Goal: Participate in discussion: Engage in conversation with other users on a specific topic

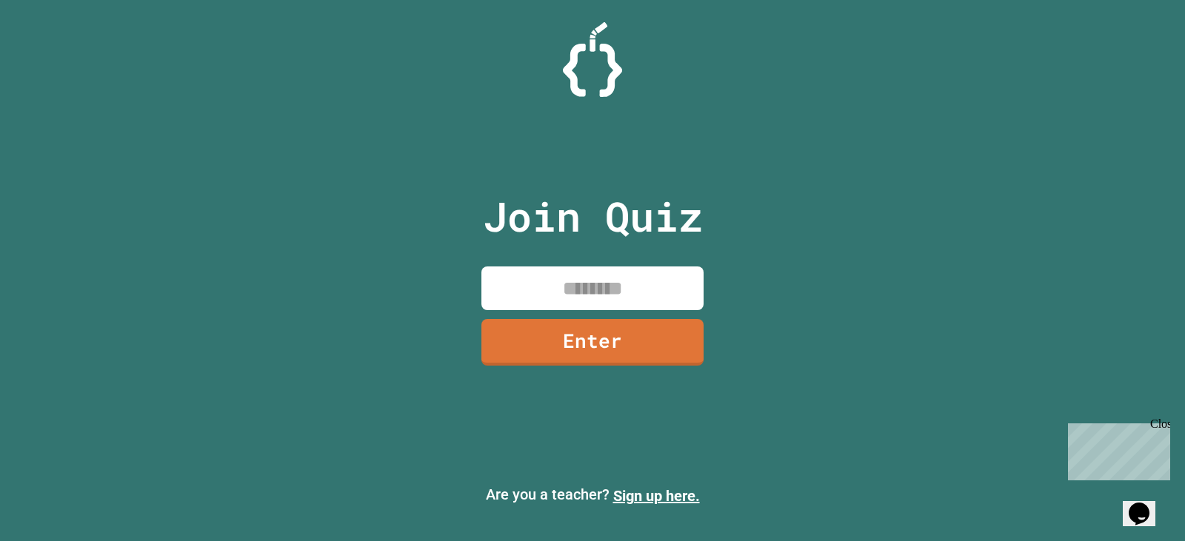
click at [655, 283] on input at bounding box center [592, 289] width 222 height 44
type input "********"
click at [635, 324] on link "Enter" at bounding box center [592, 340] width 222 height 49
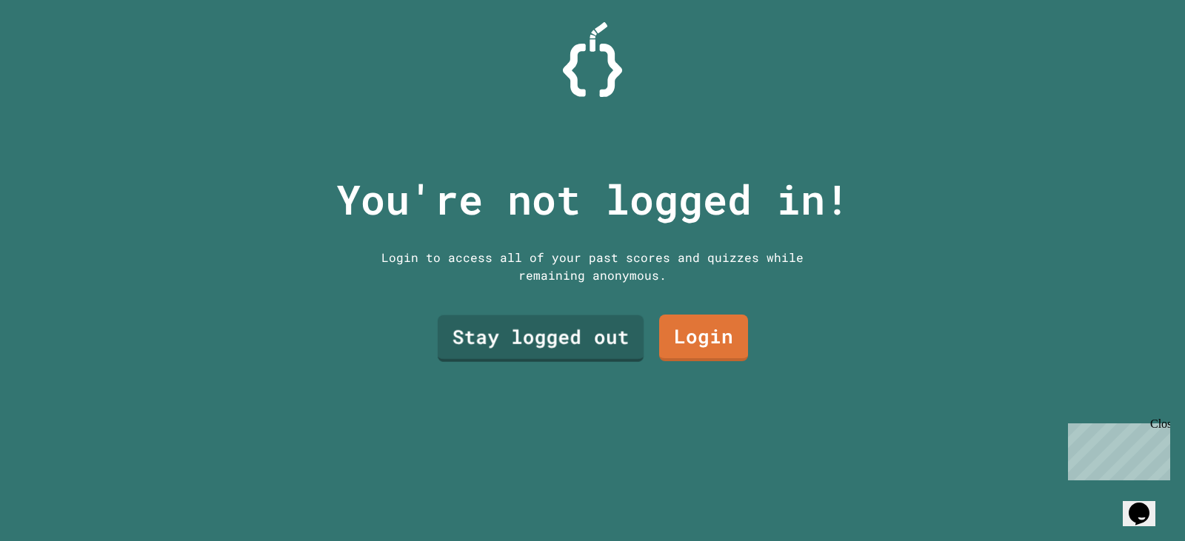
click at [548, 331] on link "Stay logged out" at bounding box center [541, 338] width 206 height 47
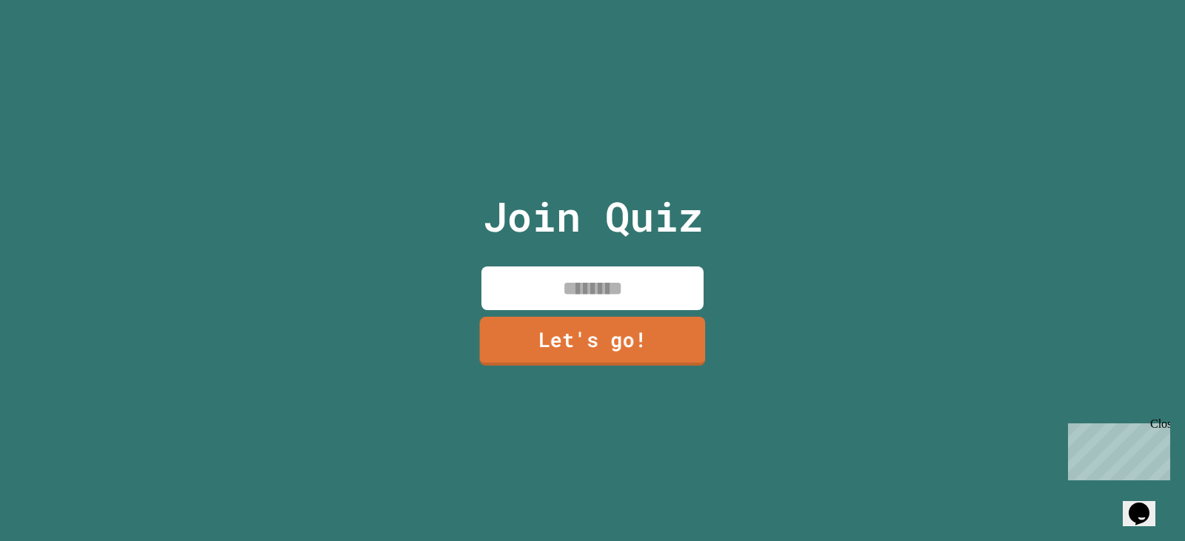
click at [546, 330] on link "Let's go!" at bounding box center [593, 341] width 226 height 49
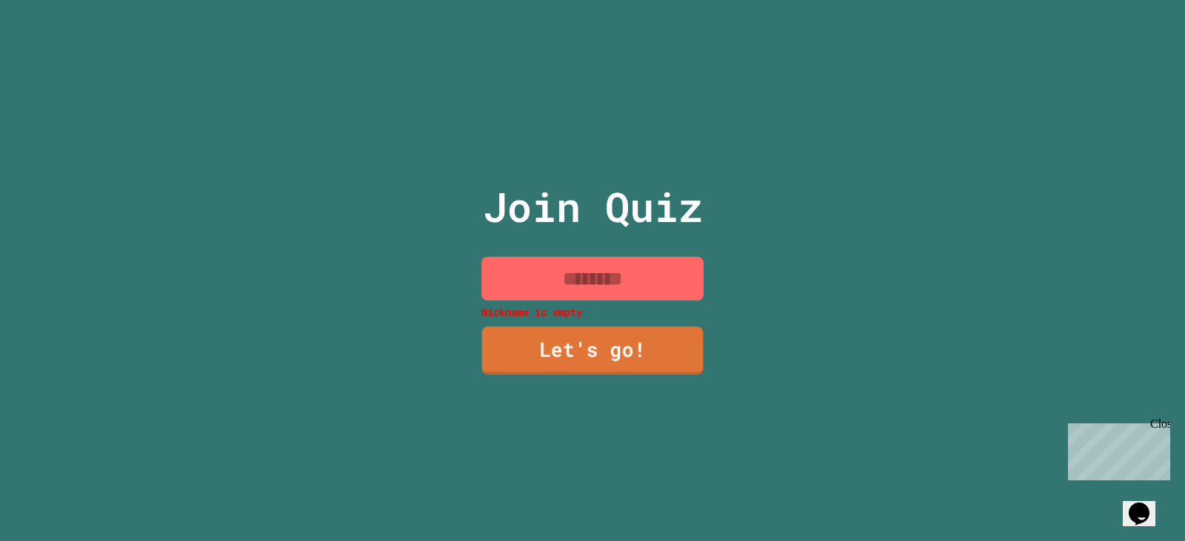
click at [544, 257] on input at bounding box center [592, 279] width 222 height 44
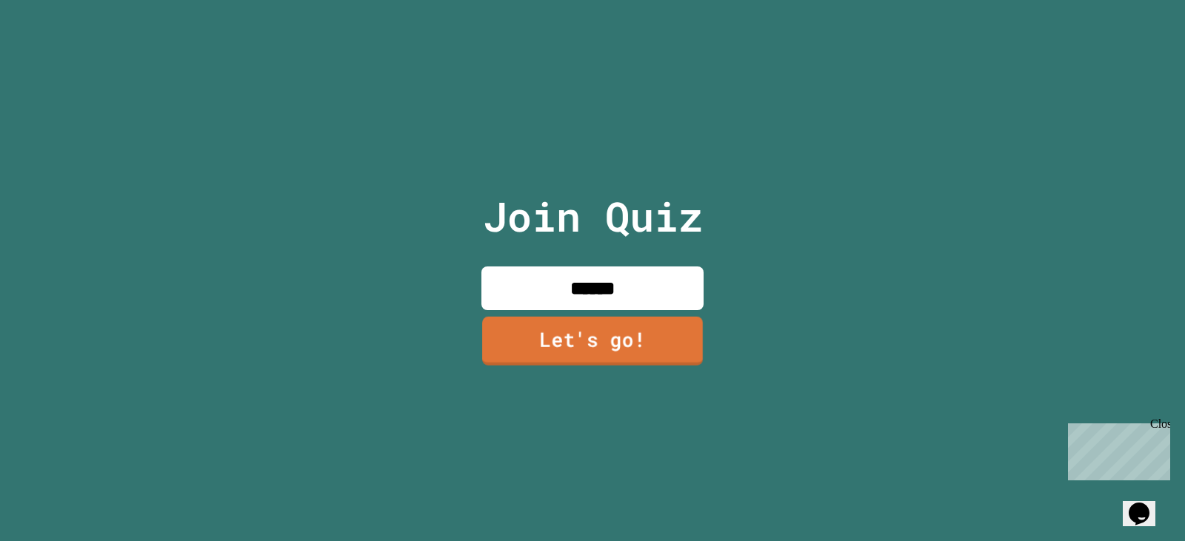
type input "******"
click at [584, 387] on div "Join Quiz ****** Let's go!" at bounding box center [593, 270] width 250 height 541
click at [567, 319] on link "Let's go!" at bounding box center [592, 342] width 222 height 47
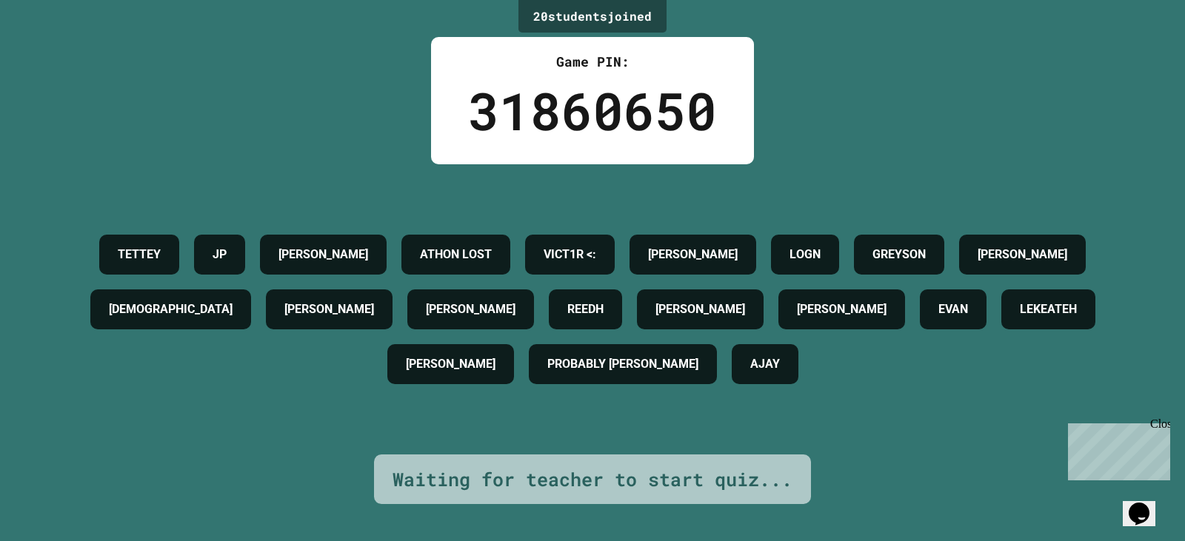
click at [1159, 427] on div "Close" at bounding box center [1159, 427] width 19 height 19
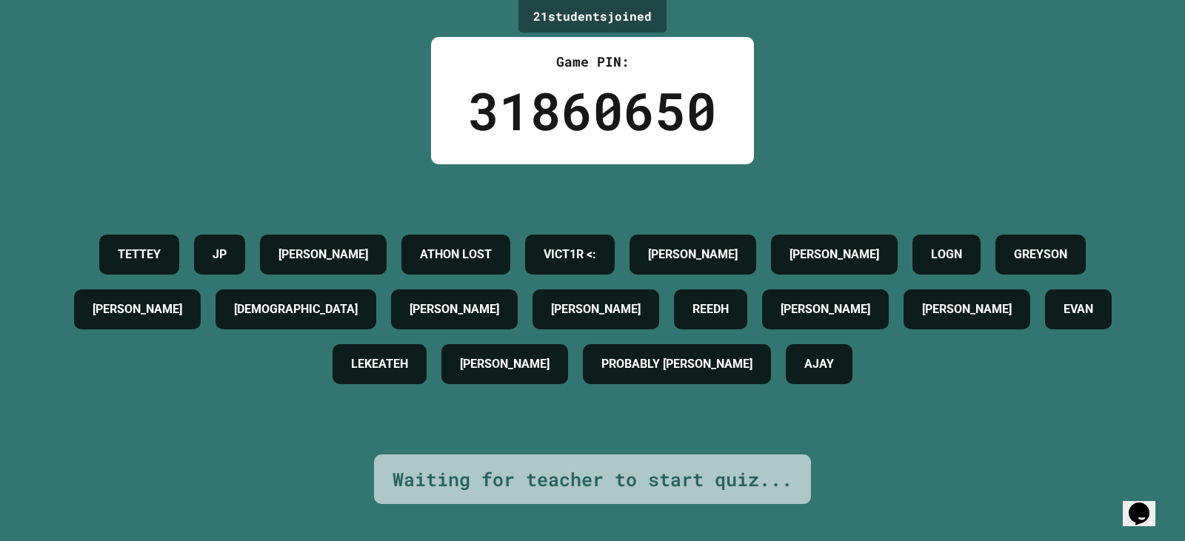
click at [1172, 87] on div "21 student s joined Game PIN: 31860650 [PERSON_NAME] [PERSON_NAME] LOST VICT1R …" at bounding box center [592, 270] width 1185 height 541
click at [1171, 79] on div "21 student s joined Game PIN: 31860650 [PERSON_NAME] [PERSON_NAME] LOST VICT1R …" at bounding box center [592, 270] width 1185 height 541
click at [1175, 533] on div "21 student s joined Game PIN: 31860650 [PERSON_NAME] [PERSON_NAME] LOST VICT1R …" at bounding box center [592, 270] width 1185 height 541
click at [1174, 537] on div "21 student s joined Game PIN: 31860650 [PERSON_NAME] [PERSON_NAME] LOST VICT1R …" at bounding box center [592, 270] width 1185 height 541
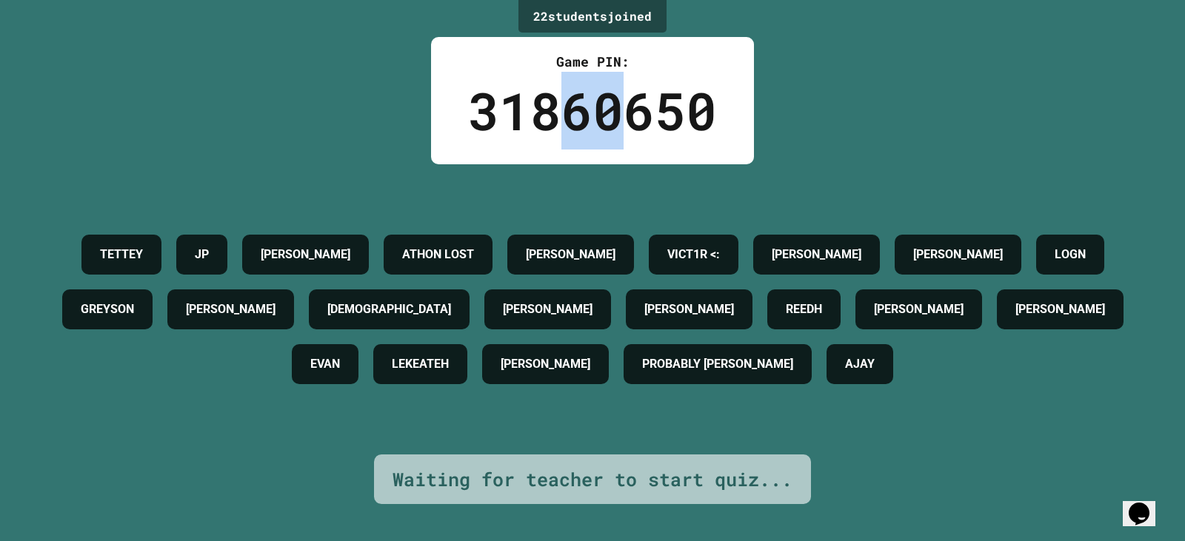
drag, startPoint x: 558, startPoint y: 124, endPoint x: 603, endPoint y: 130, distance: 44.9
click at [603, 130] on div "31860650" at bounding box center [592, 111] width 249 height 78
click at [409, 137] on div "22 student s joined Game PIN: 31860650 [PERSON_NAME] [PERSON_NAME] LOST [PERSON…" at bounding box center [592, 270] width 1185 height 541
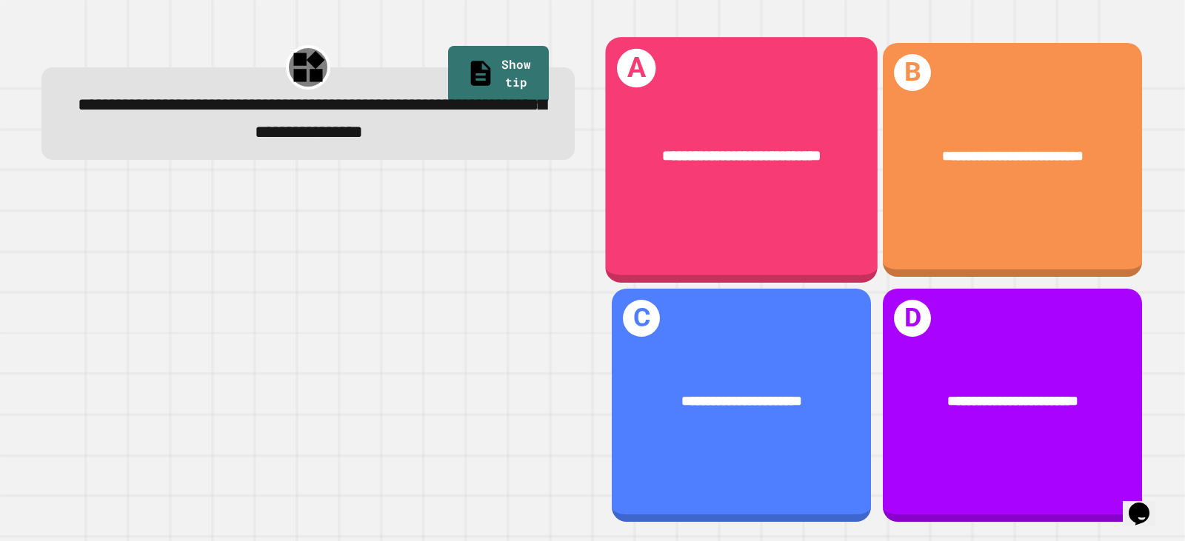
click at [662, 149] on span "**********" at bounding box center [741, 155] width 159 height 15
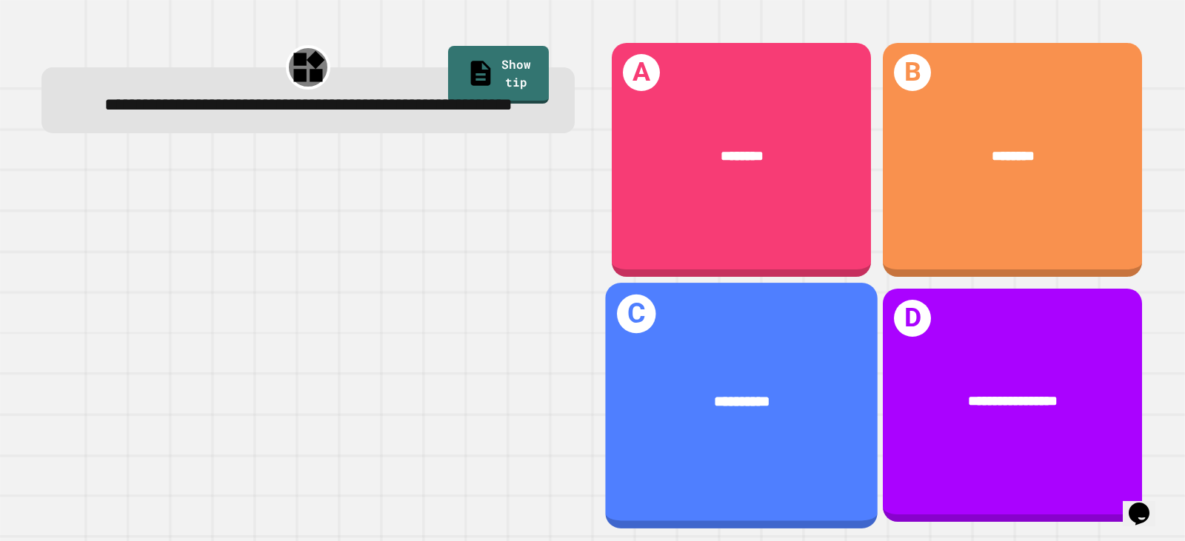
click at [809, 462] on div "**********" at bounding box center [741, 405] width 273 height 245
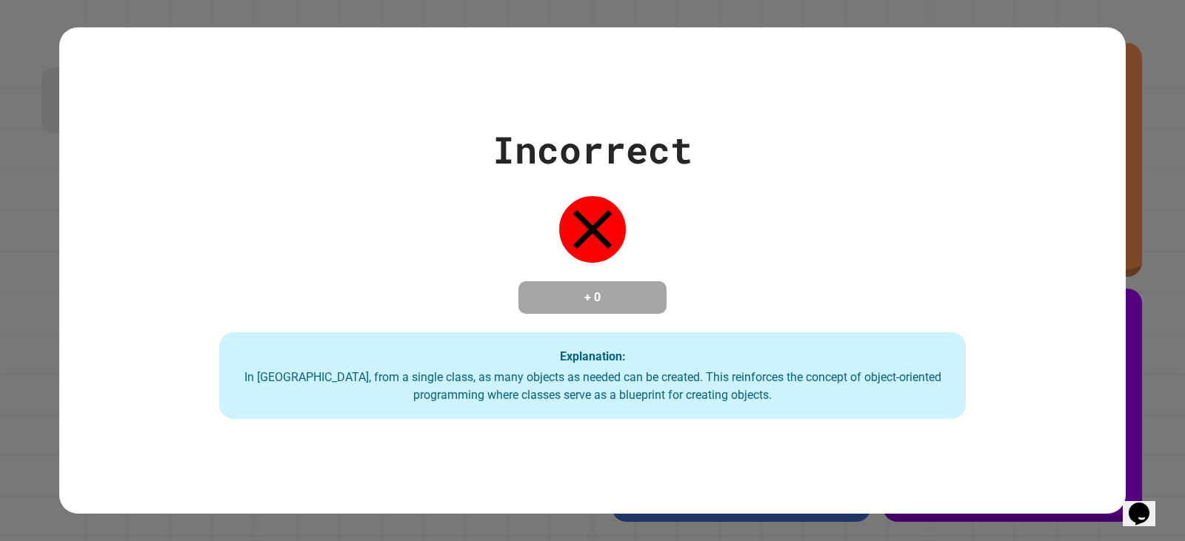
click at [1046, 406] on div "Incorrect + 0 Explanation: In [GEOGRAPHIC_DATA], from a single class, as many o…" at bounding box center [592, 271] width 1066 height 298
drag, startPoint x: 1046, startPoint y: 406, endPoint x: 1049, endPoint y: 395, distance: 11.5
click at [1049, 391] on div "Incorrect + 0 Explanation: In [GEOGRAPHIC_DATA], from a single class, as many o…" at bounding box center [592, 271] width 1066 height 298
click at [1058, 402] on div "Incorrect + 0 Explanation: In [GEOGRAPHIC_DATA], from a single class, as many o…" at bounding box center [592, 271] width 1066 height 298
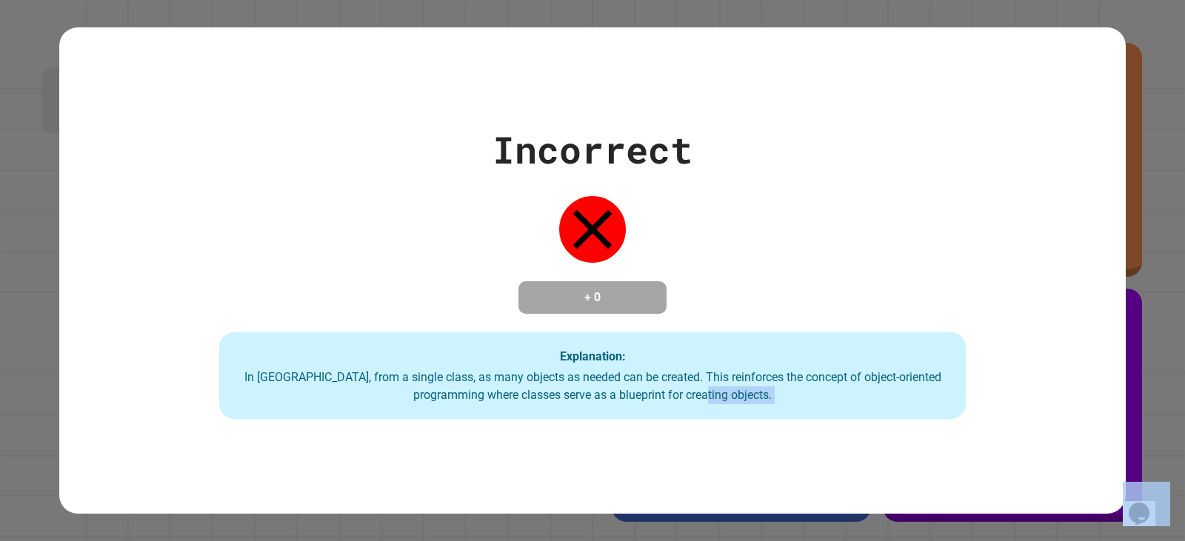
click at [1038, 358] on div "Incorrect + 0 Explanation: In [GEOGRAPHIC_DATA], from a single class, as many o…" at bounding box center [592, 271] width 1066 height 298
click at [1037, 352] on div "Incorrect + 0 Explanation: In [GEOGRAPHIC_DATA], from a single class, as many o…" at bounding box center [592, 271] width 1066 height 298
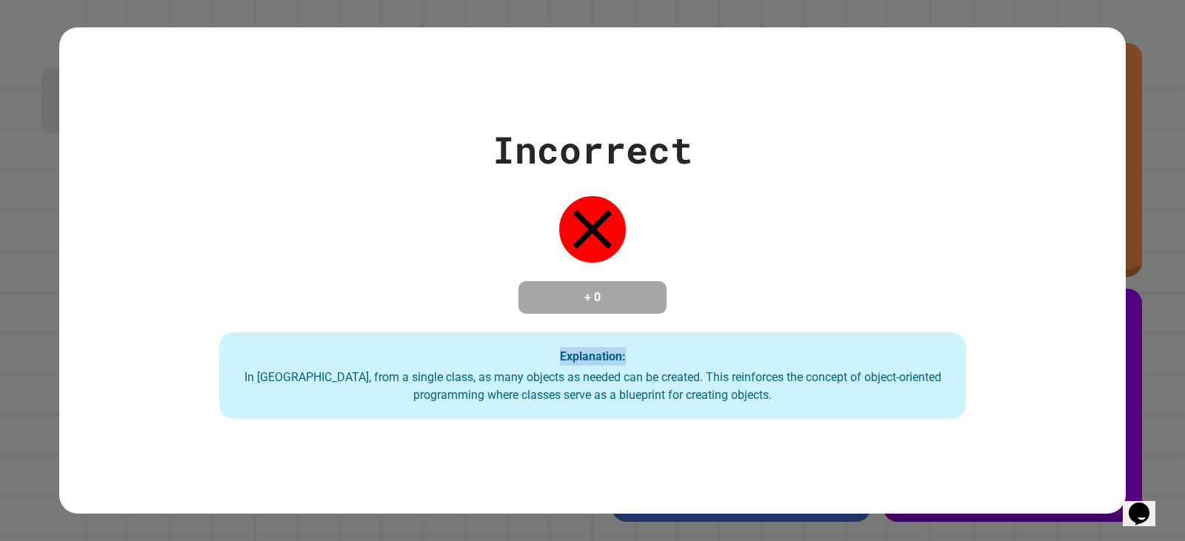
click at [1037, 352] on div "Incorrect + 0 Explanation: In [GEOGRAPHIC_DATA], from a single class, as many o…" at bounding box center [592, 271] width 1066 height 298
click at [1035, 351] on div "Incorrect + 0 Explanation: In [GEOGRAPHIC_DATA], from a single class, as many o…" at bounding box center [592, 271] width 1066 height 298
click at [1032, 344] on div "Incorrect + 0 Explanation: In [GEOGRAPHIC_DATA], from a single class, as many o…" at bounding box center [592, 271] width 1066 height 298
click at [1029, 335] on div "Incorrect + 0 Explanation: In [GEOGRAPHIC_DATA], from a single class, as many o…" at bounding box center [592, 271] width 1066 height 298
drag, startPoint x: 1061, startPoint y: 474, endPoint x: 1066, endPoint y: 466, distance: 9.7
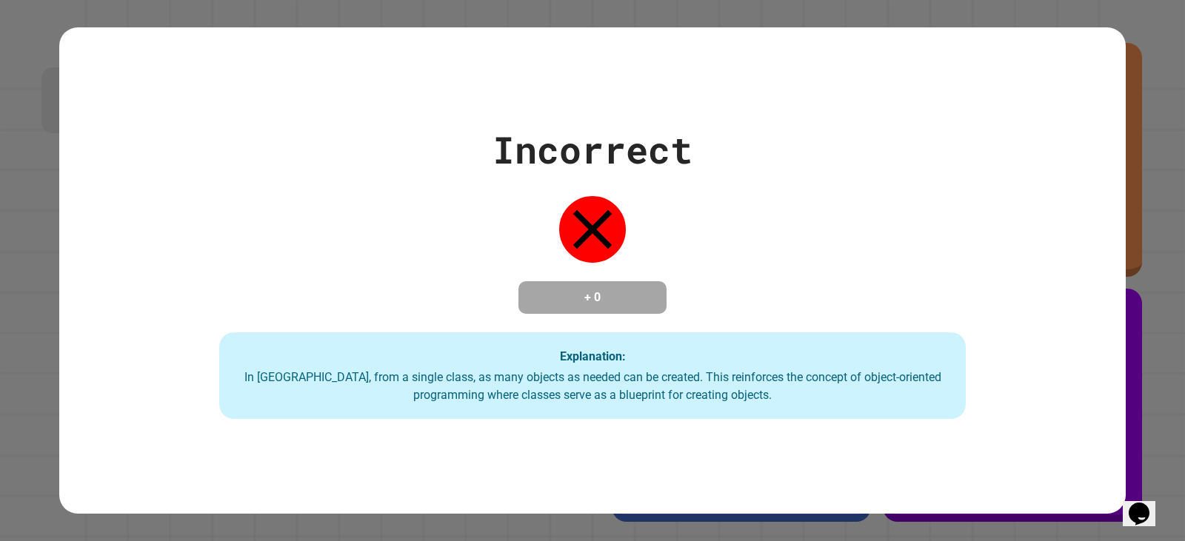
click at [1061, 474] on div "Incorrect + 0 Explanation: In [GEOGRAPHIC_DATA], from a single class, as many o…" at bounding box center [592, 270] width 1066 height 487
click at [1063, 443] on div "Incorrect + 0 Explanation: In [GEOGRAPHIC_DATA], from a single class, as many o…" at bounding box center [592, 270] width 1066 height 487
click at [1060, 435] on div "Incorrect + 0 Explanation: In [GEOGRAPHIC_DATA], from a single class, as many o…" at bounding box center [592, 270] width 1066 height 487
drag, startPoint x: 1060, startPoint y: 435, endPoint x: 1057, endPoint y: 426, distance: 9.4
click at [1057, 426] on div "Incorrect + 0 Explanation: In [GEOGRAPHIC_DATA], from a single class, as many o…" at bounding box center [592, 270] width 1066 height 487
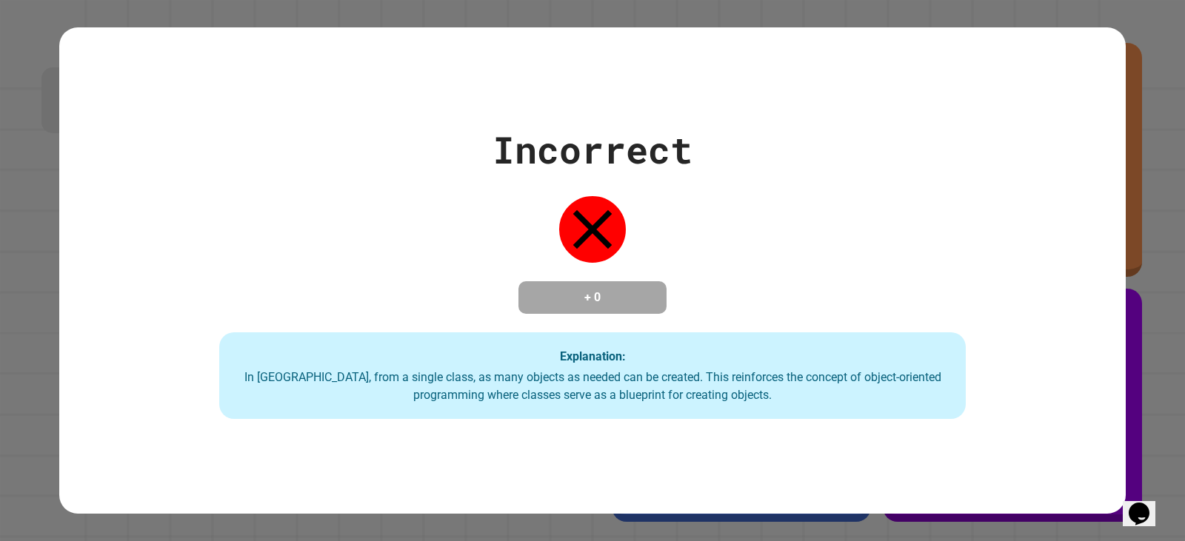
click at [1057, 426] on div "Incorrect + 0 Explanation: In [GEOGRAPHIC_DATA], from a single class, as many o…" at bounding box center [592, 270] width 1066 height 487
drag, startPoint x: 1057, startPoint y: 426, endPoint x: 1055, endPoint y: 415, distance: 10.5
click at [1056, 420] on div "Incorrect + 0 Explanation: In [GEOGRAPHIC_DATA], from a single class, as many o…" at bounding box center [592, 270] width 1066 height 487
click at [1041, 375] on div "Incorrect + 0 Explanation: In [GEOGRAPHIC_DATA], from a single class, as many o…" at bounding box center [592, 271] width 1066 height 298
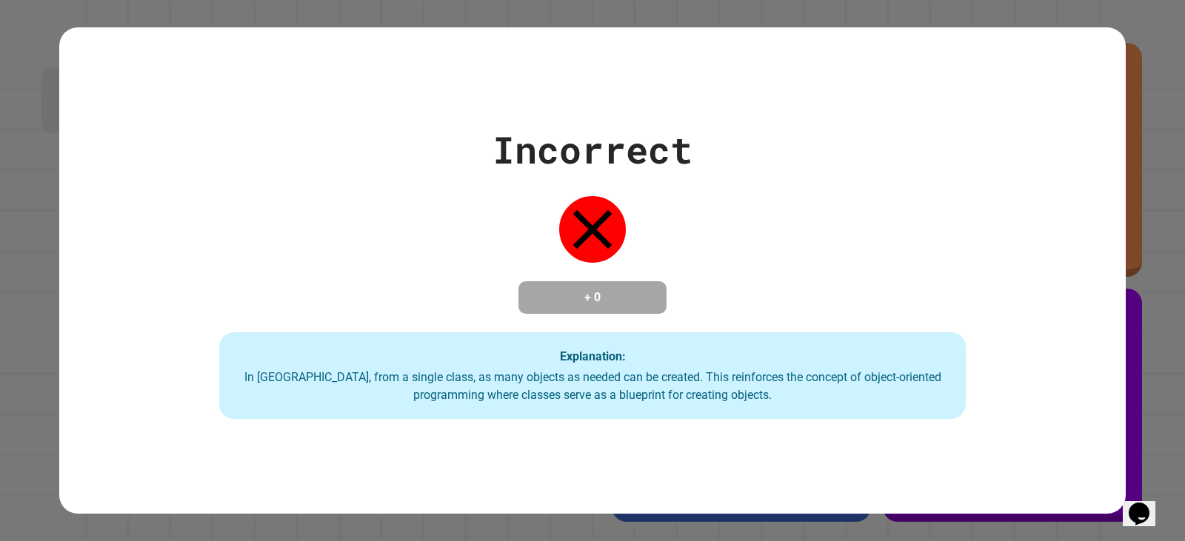
drag, startPoint x: 1041, startPoint y: 375, endPoint x: 1101, endPoint y: 327, distance: 77.5
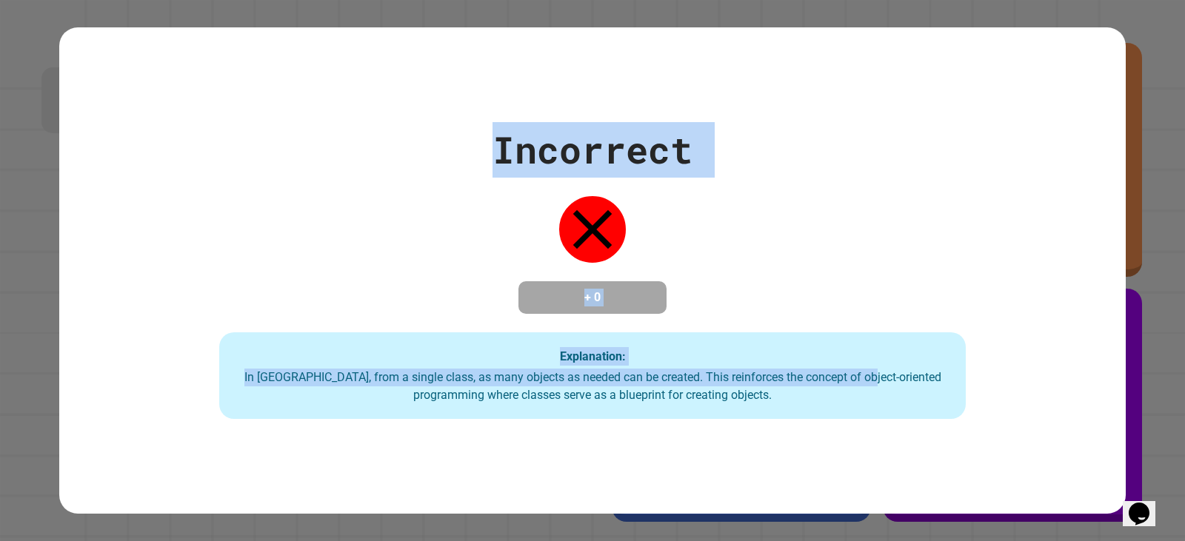
click at [1101, 327] on div "Incorrect + 0 Explanation: In [GEOGRAPHIC_DATA], from a single class, as many o…" at bounding box center [592, 271] width 1066 height 298
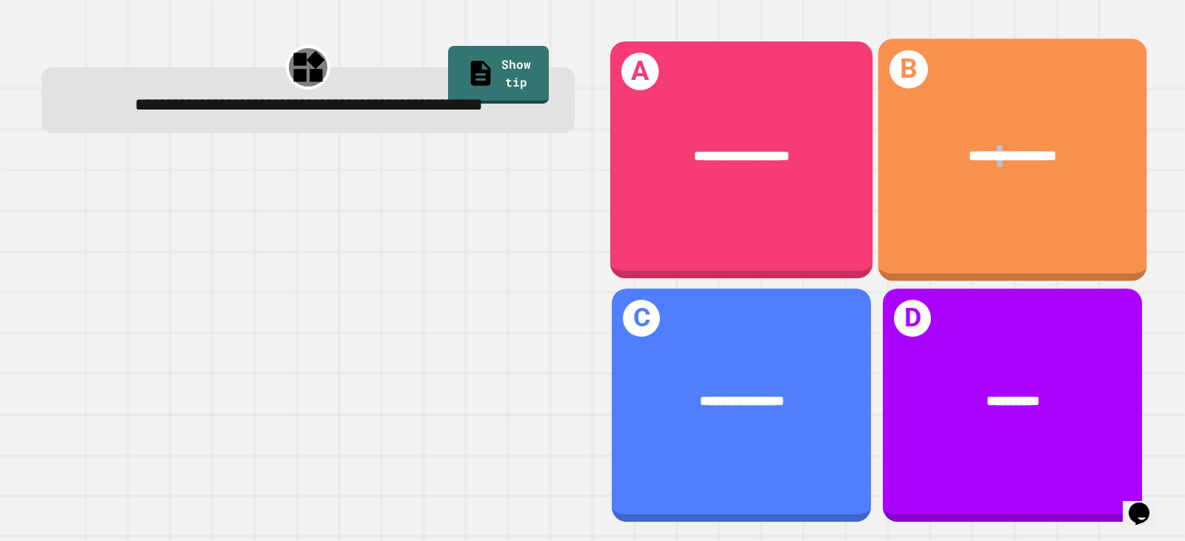
click at [975, 148] on span "**********" at bounding box center [1012, 155] width 87 height 15
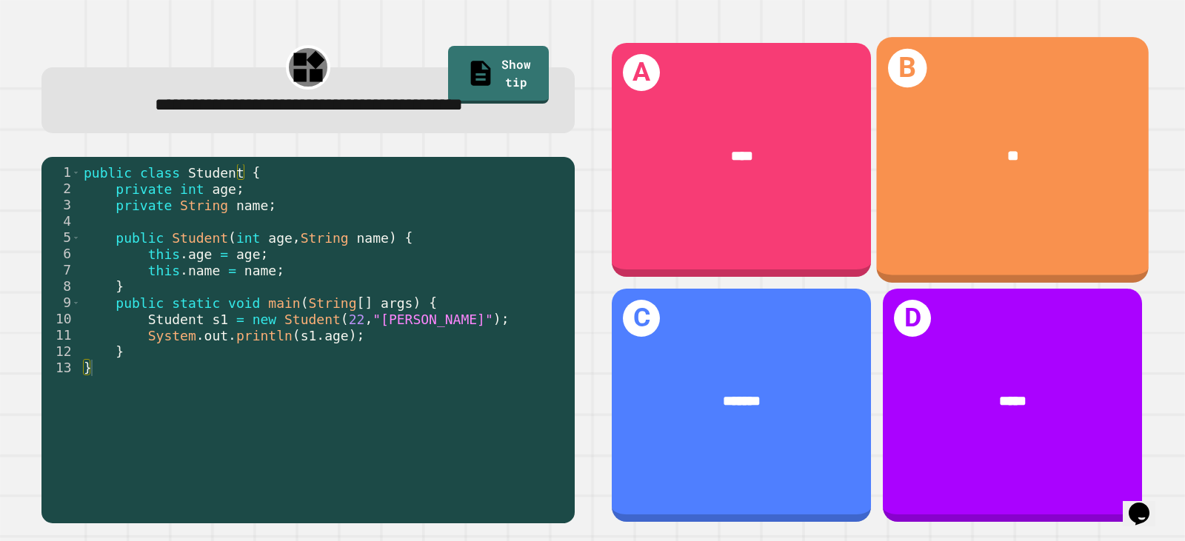
click at [952, 200] on div "B **" at bounding box center [1012, 159] width 273 height 245
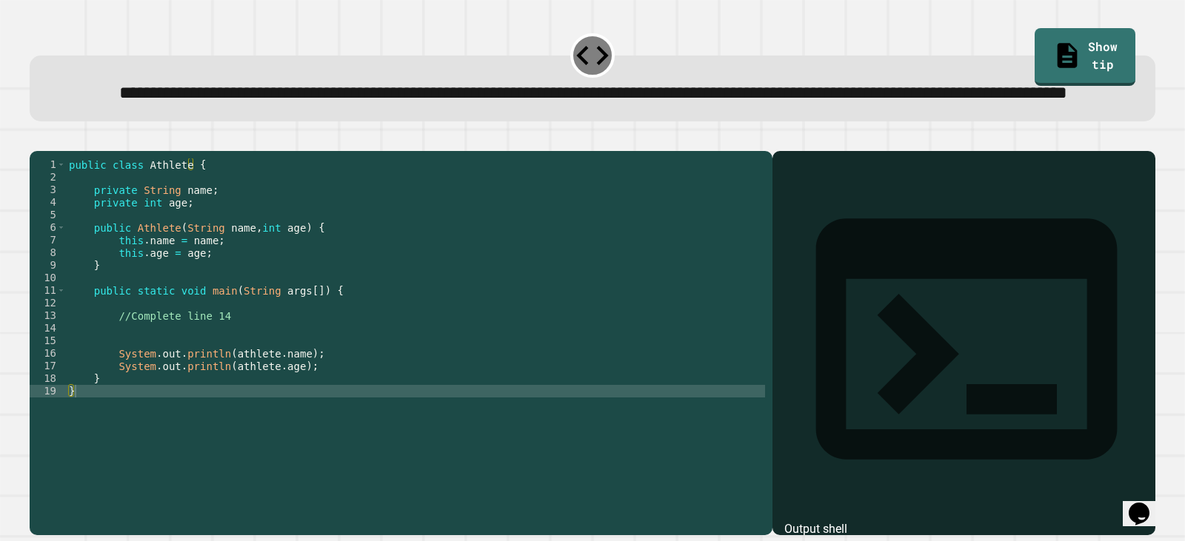
click at [124, 378] on div "public class Athlete { private String name ; private int age ; public Athlete (…" at bounding box center [415, 309] width 699 height 302
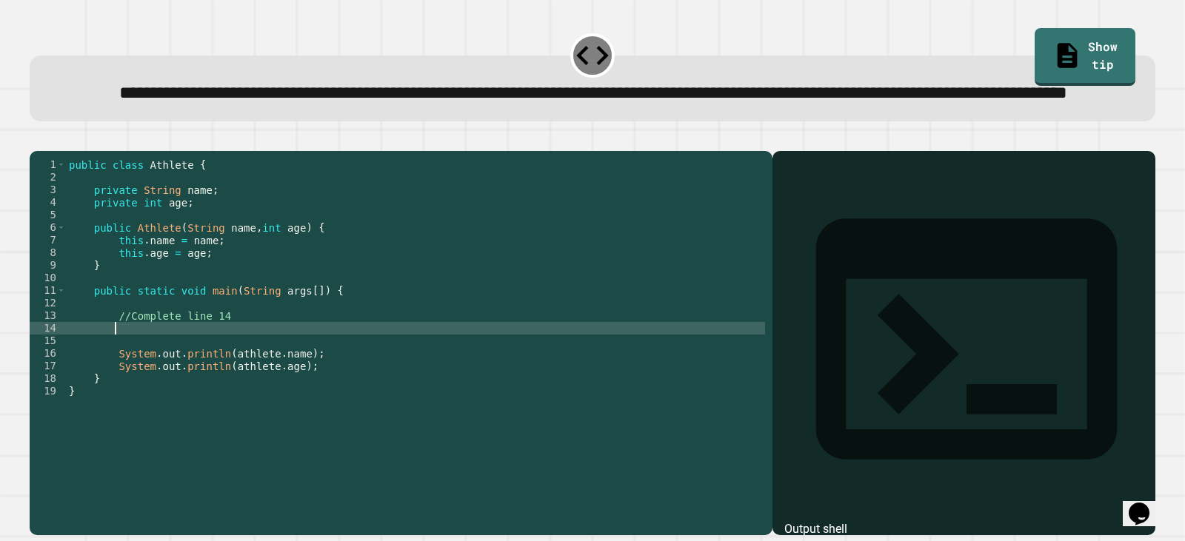
scroll to position [0, 2]
click at [1052, 46] on link "Show tip" at bounding box center [1085, 55] width 100 height 60
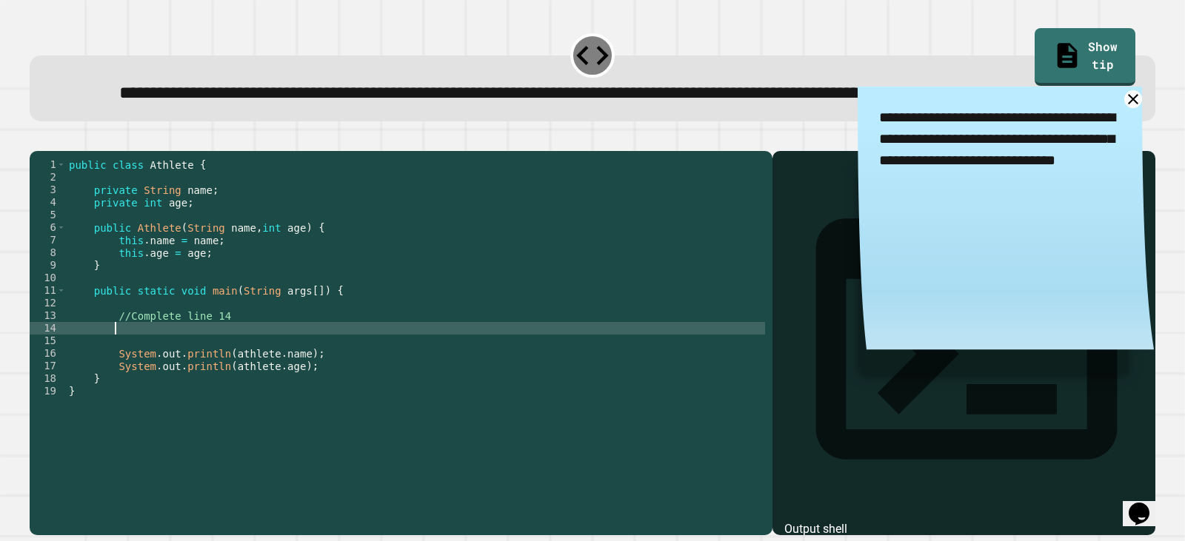
click at [139, 378] on div "public class Athlete { private String name ; private int age ; public Athlete (…" at bounding box center [415, 309] width 699 height 302
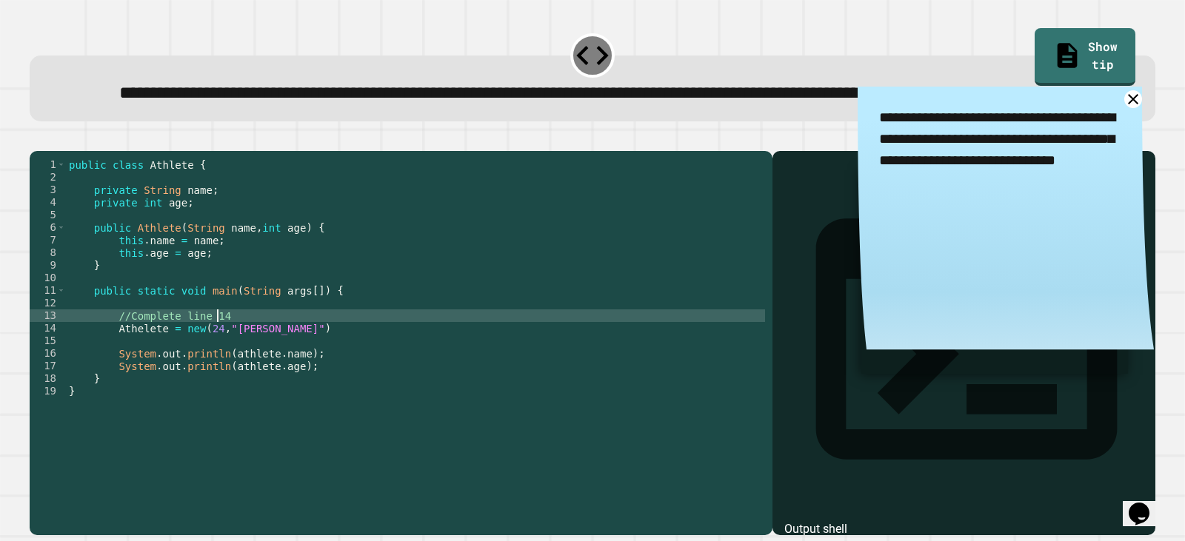
click at [324, 370] on div "public class Athlete { private String name ; private int age ; public Athlete (…" at bounding box center [415, 309] width 699 height 302
click at [328, 378] on div "public class Athlete { private String name ; private int age ; public Athlete (…" at bounding box center [415, 309] width 699 height 302
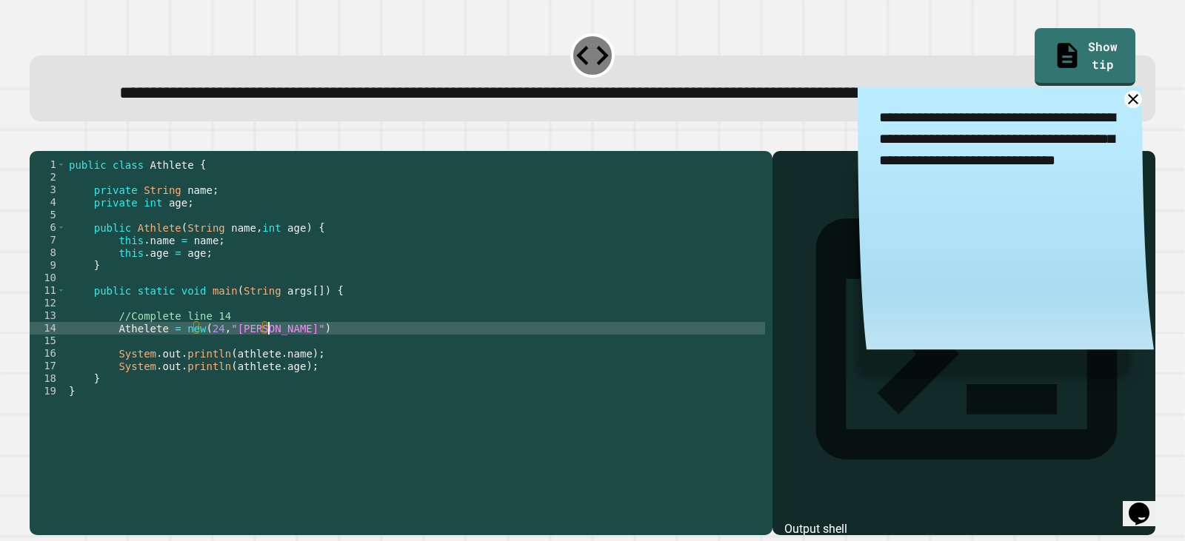
scroll to position [0, 13]
click at [37, 138] on icon "button" at bounding box center [37, 138] width 0 height 0
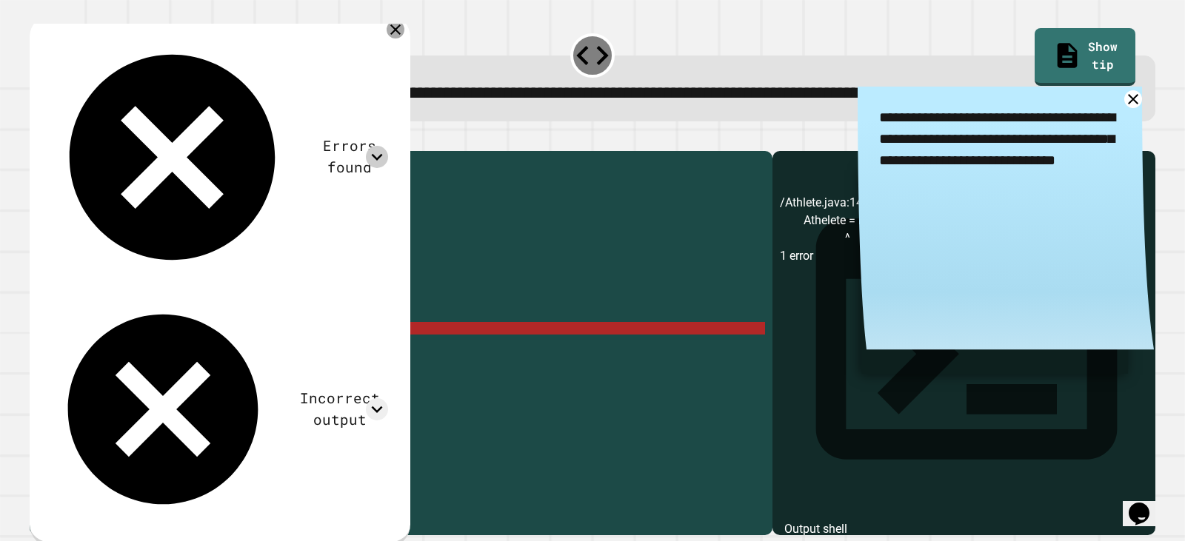
drag, startPoint x: 415, startPoint y: 64, endPoint x: 395, endPoint y: 74, distance: 21.9
click at [404, 39] on icon at bounding box center [396, 30] width 18 height 18
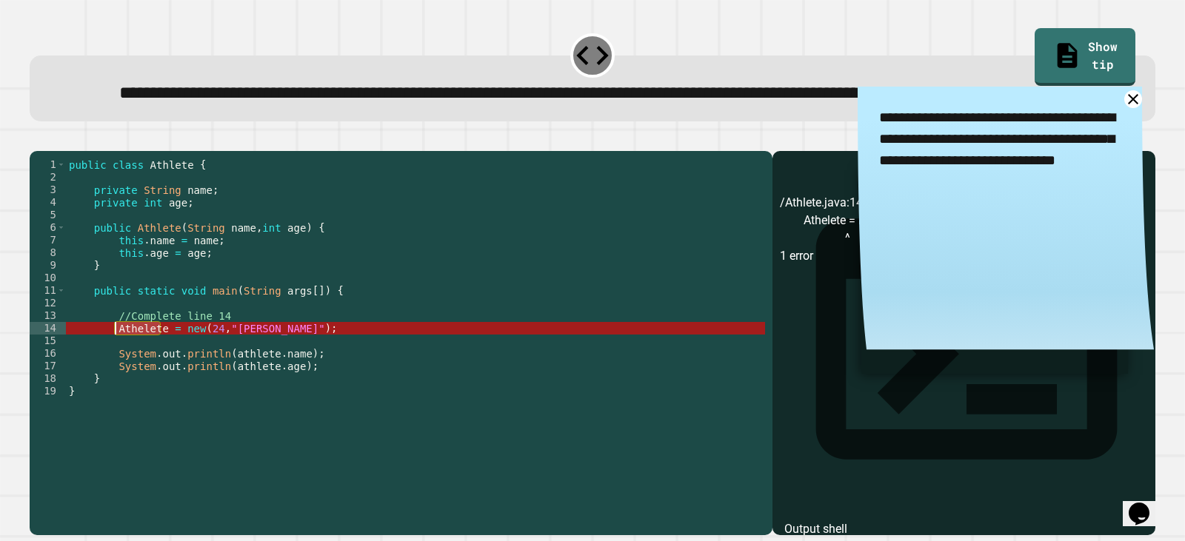
drag, startPoint x: 162, startPoint y: 378, endPoint x: 116, endPoint y: 378, distance: 45.9
click at [116, 378] on div "public class Athlete { private String name ; private int age ; public Athlete (…" at bounding box center [415, 309] width 699 height 302
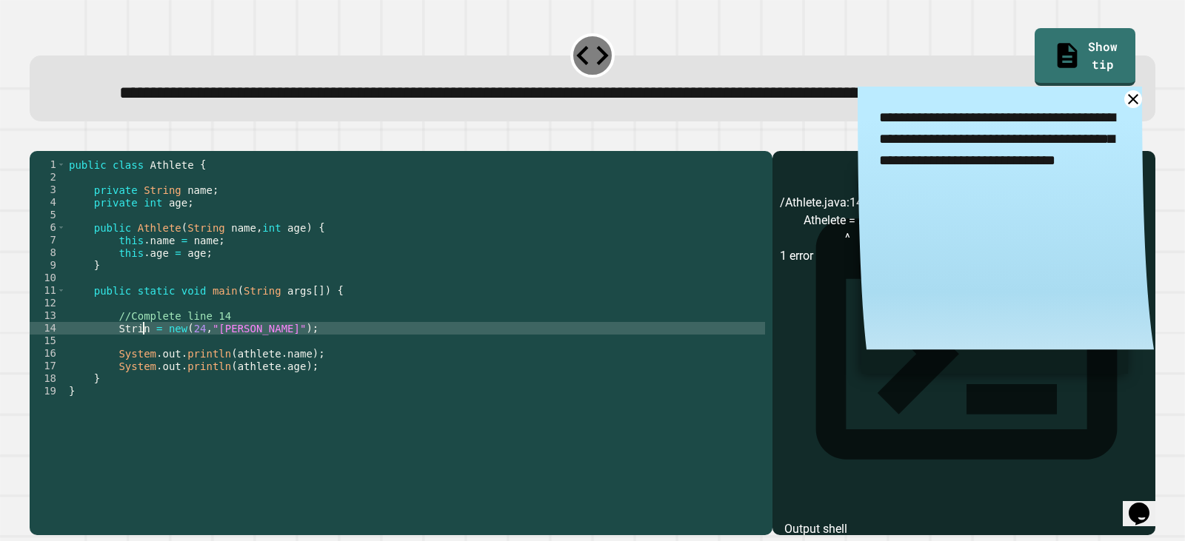
scroll to position [0, 5]
click at [37, 138] on button "button" at bounding box center [37, 138] width 0 height 0
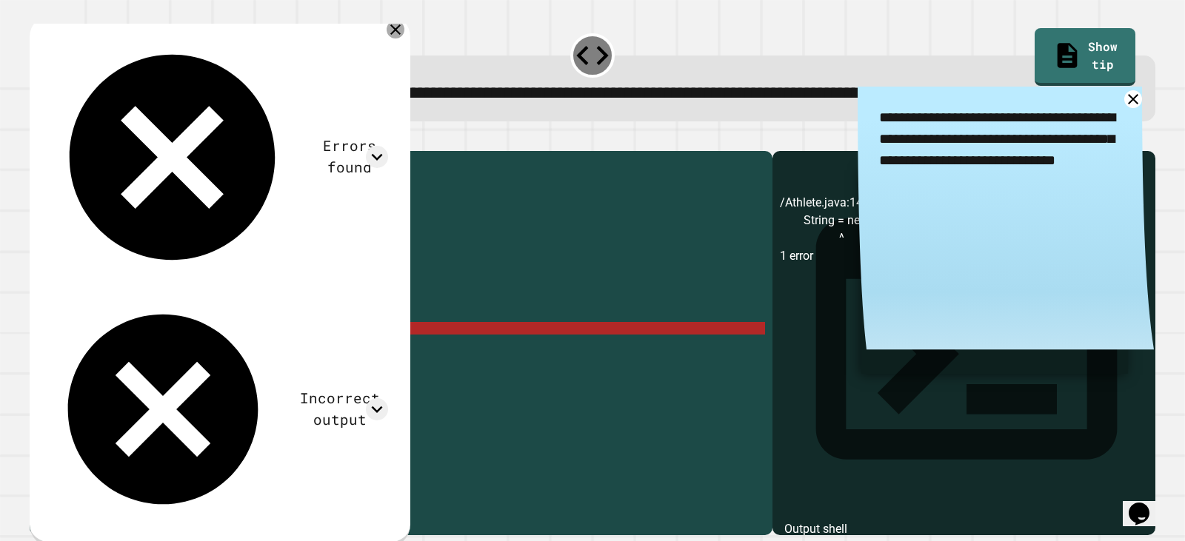
click at [404, 39] on icon at bounding box center [396, 30] width 18 height 18
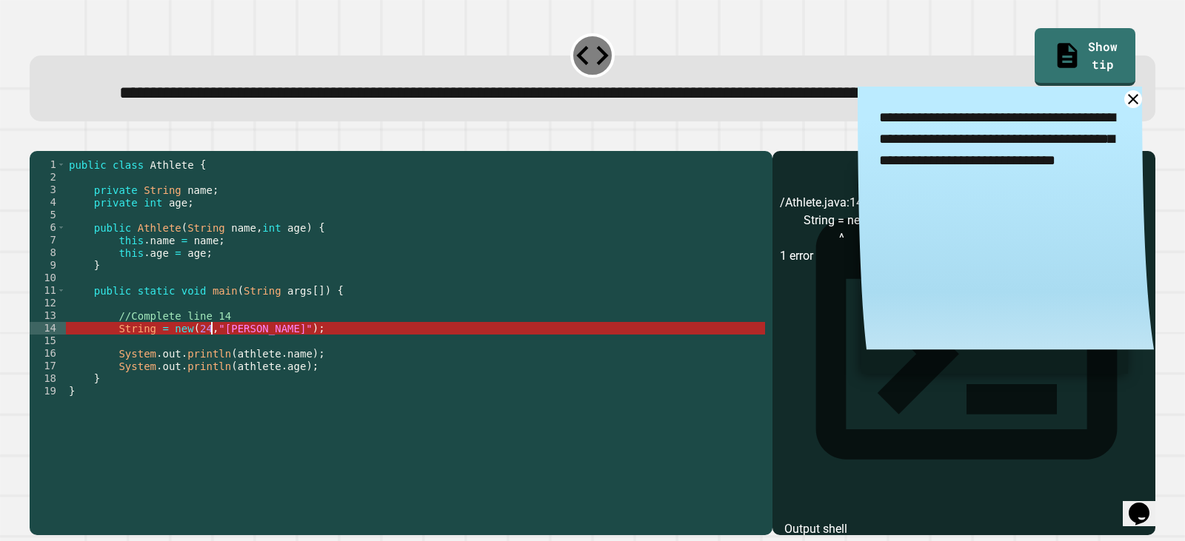
click at [214, 378] on div "public class Athlete { private String name ; private int age ; public Athlete (…" at bounding box center [415, 309] width 699 height 302
click at [216, 378] on div "public class Athlete { private String name ; private int age ; public Athlete (…" at bounding box center [415, 309] width 699 height 302
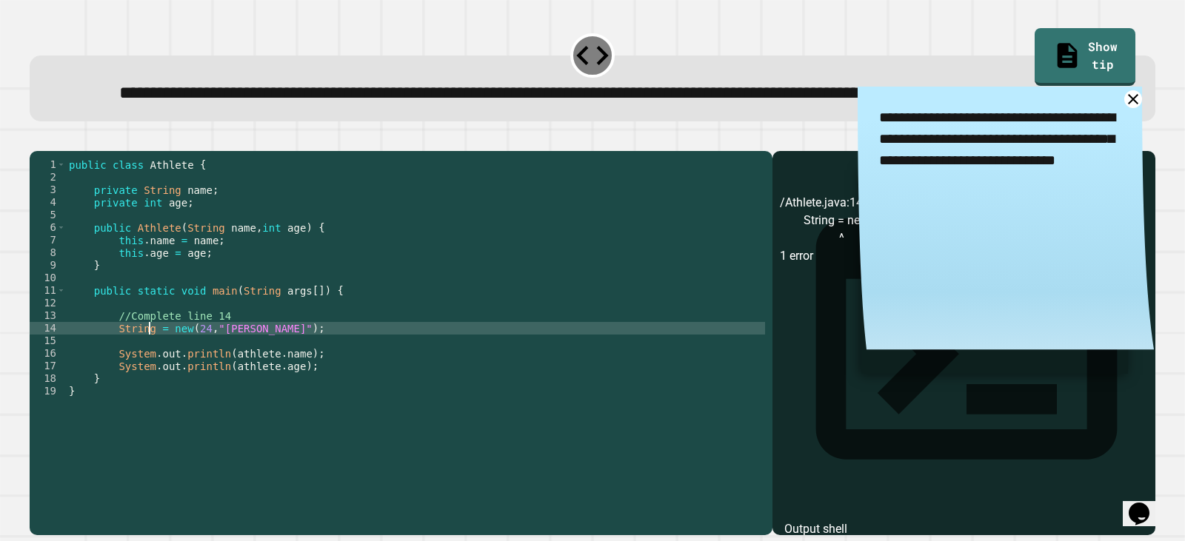
click at [149, 380] on div "public class Athlete { private String name ; private int age ; public Athlete (…" at bounding box center [415, 309] width 699 height 302
type textarea "**********"
click at [37, 138] on button "button" at bounding box center [37, 138] width 0 height 0
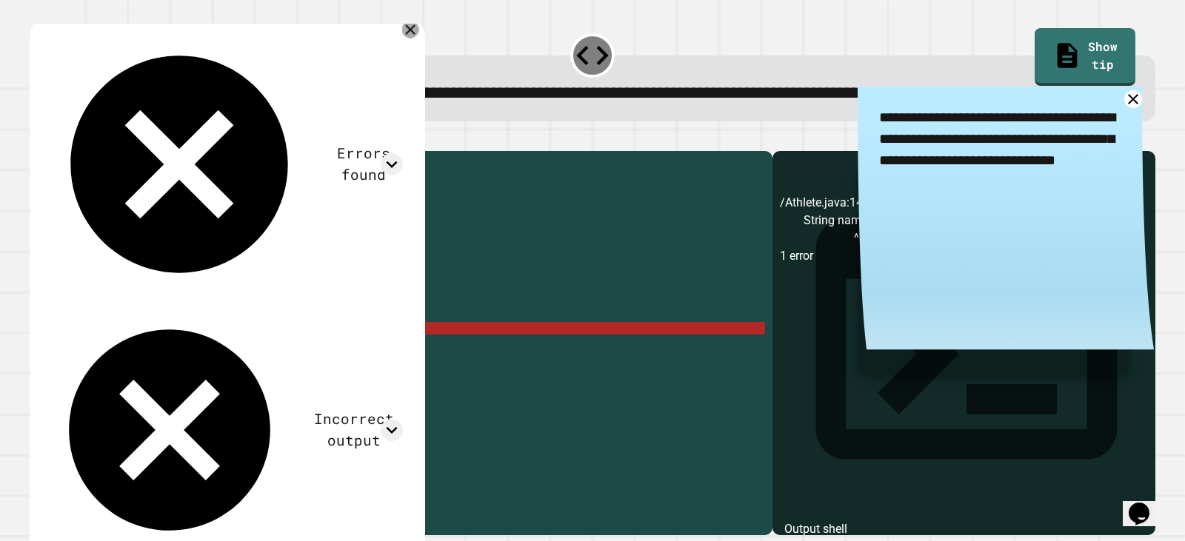
click at [412, 38] on icon at bounding box center [410, 29] width 17 height 17
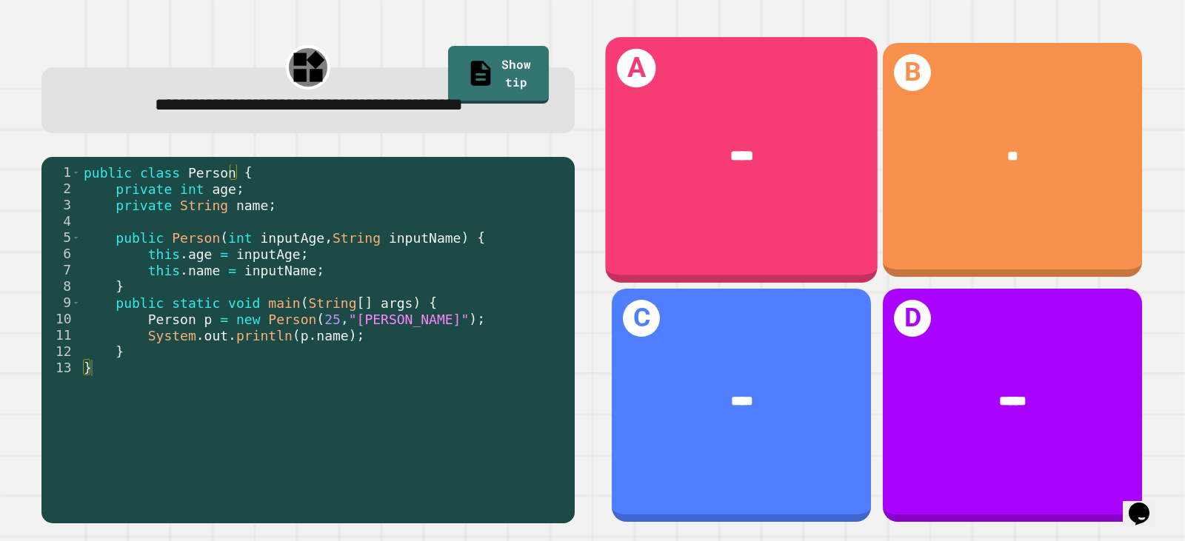
click at [735, 138] on div "****" at bounding box center [741, 156] width 273 height 81
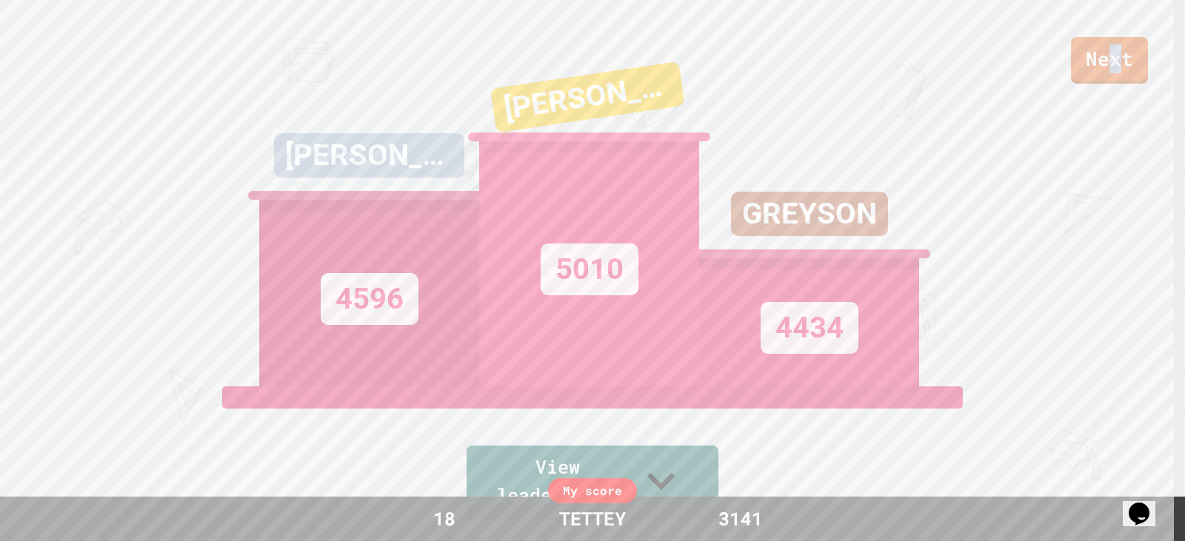
click at [1112, 53] on link "Next" at bounding box center [1109, 60] width 77 height 47
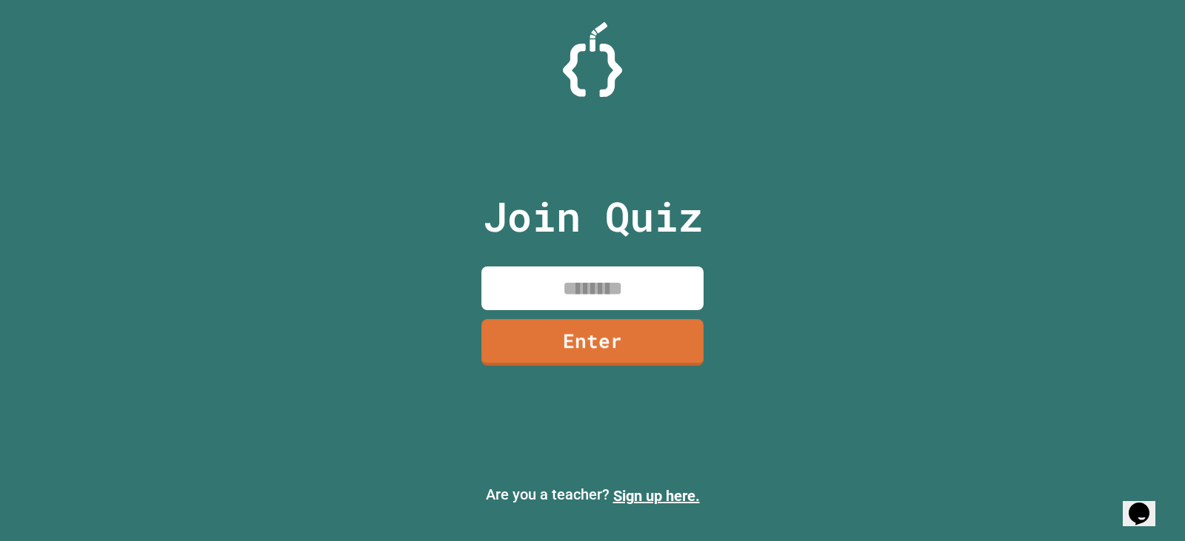
click at [647, 278] on input at bounding box center [592, 289] width 222 height 44
